Goal: Information Seeking & Learning: Learn about a topic

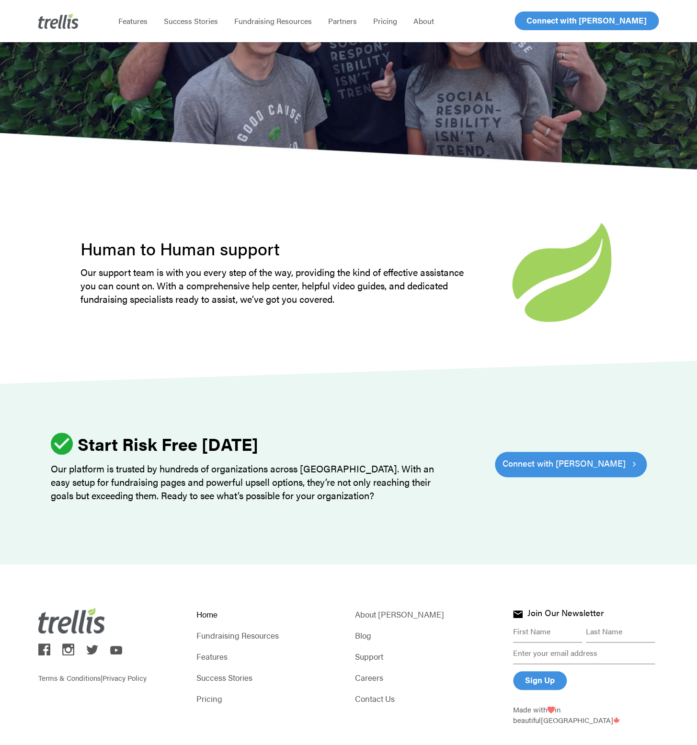
scroll to position [2614, 0]
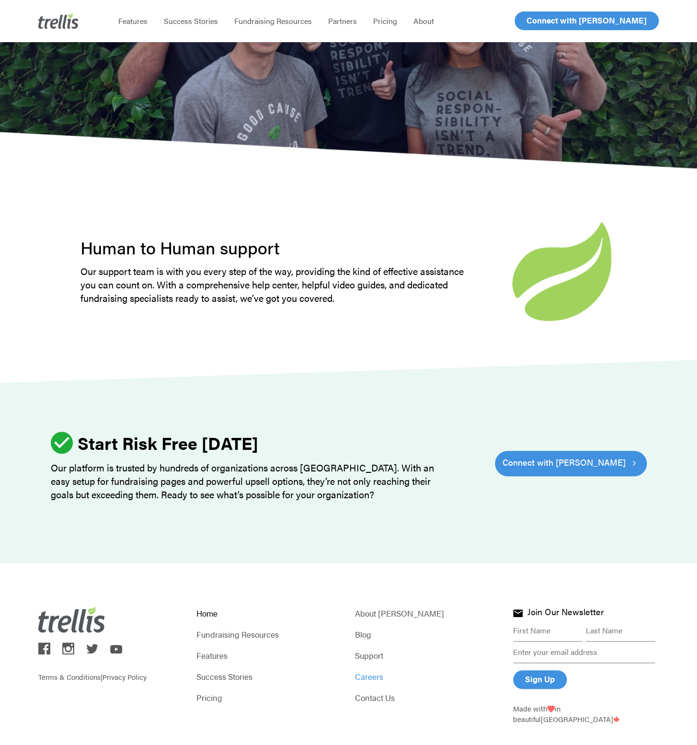
click at [372, 670] on link "Careers" at bounding box center [427, 676] width 146 height 13
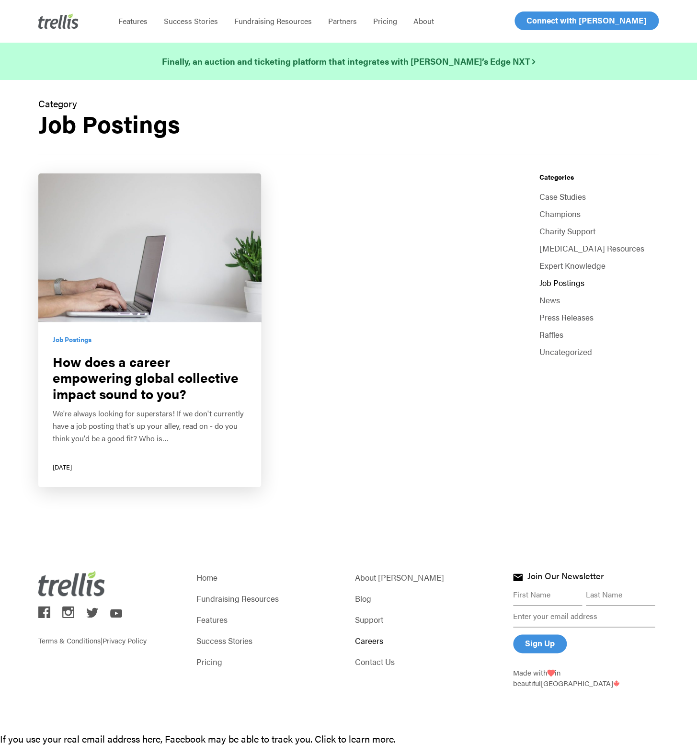
click at [146, 385] on link "How does a career empowering global collective impact sound to you?" at bounding box center [149, 329] width 223 height 313
click at [70, 341] on link "Job Postings" at bounding box center [72, 339] width 39 height 9
click at [565, 281] on link "Job Postings" at bounding box center [598, 282] width 119 height 13
